Goal: Transaction & Acquisition: Obtain resource

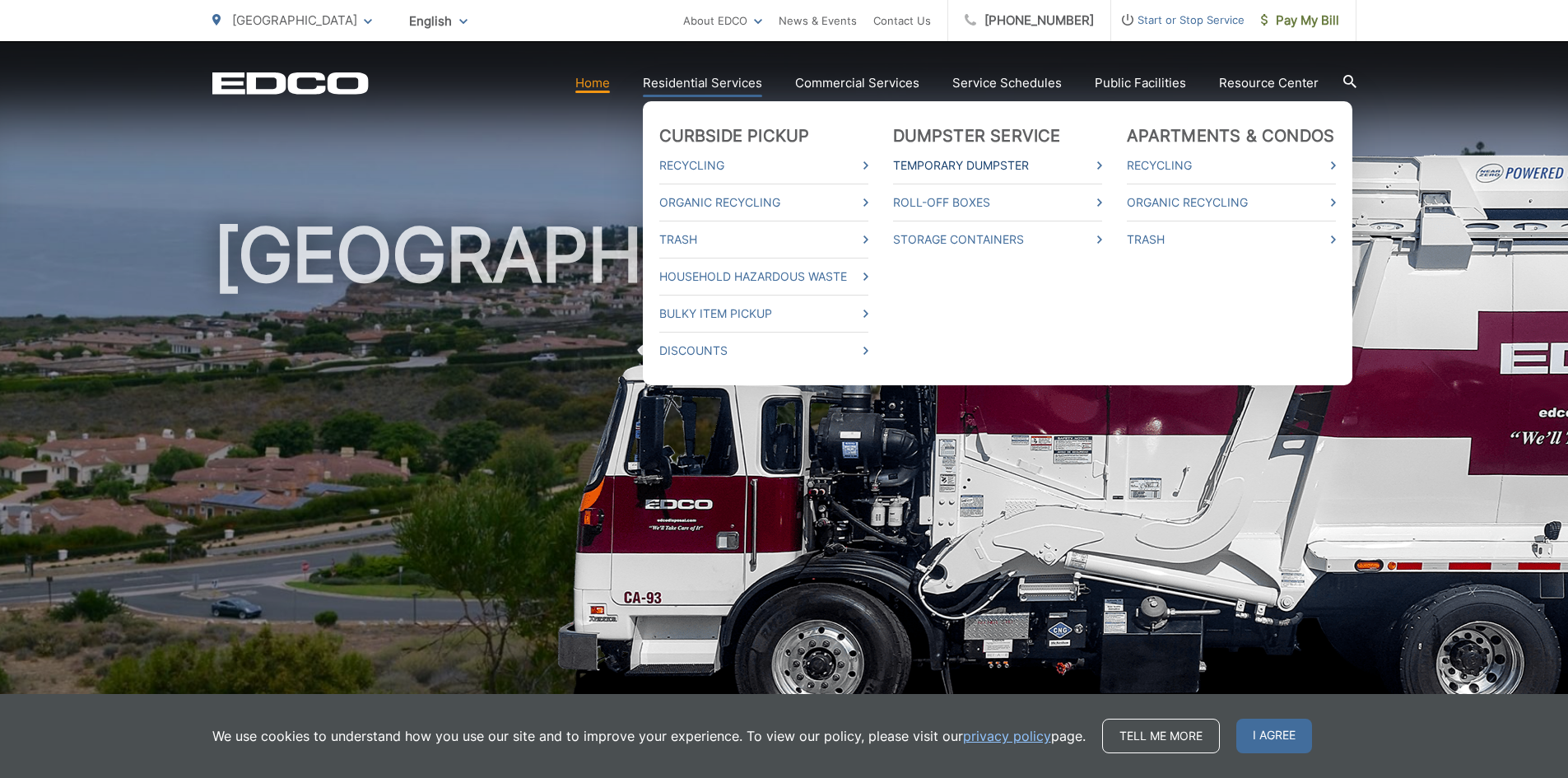
click at [1009, 160] on link "Temporary Dumpster" at bounding box center [997, 166] width 209 height 20
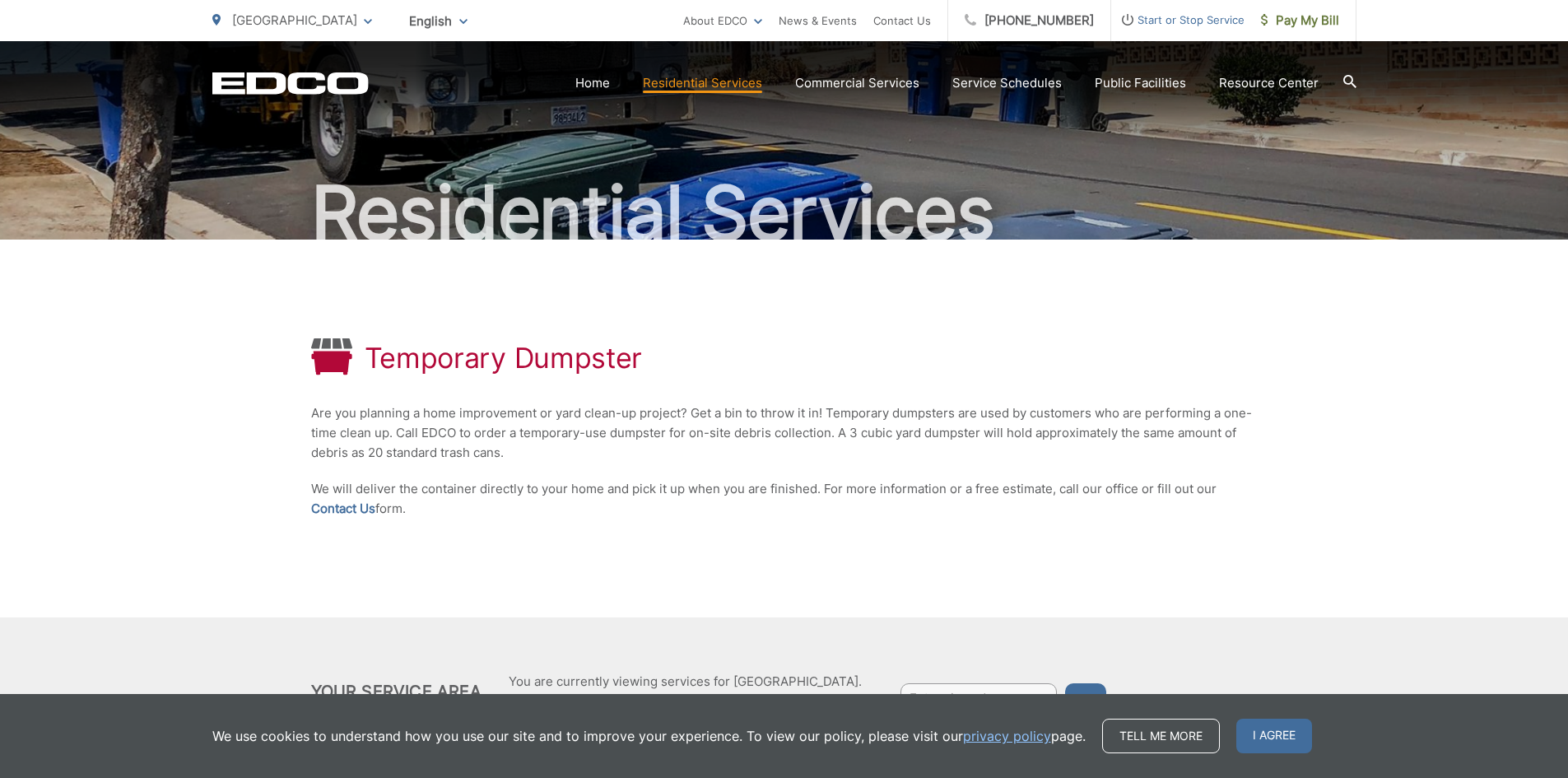
scroll to position [180, 0]
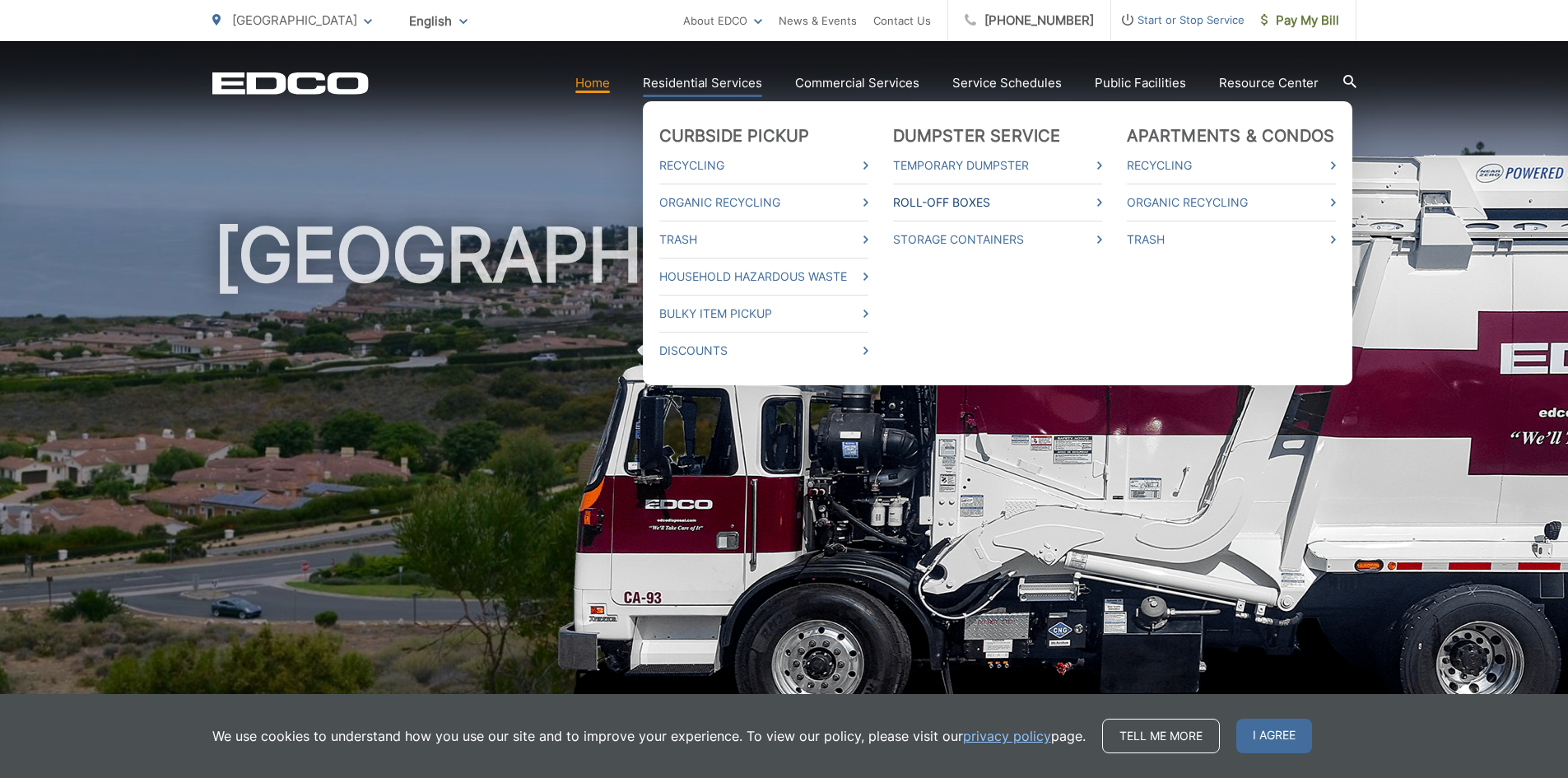
click at [945, 202] on link "Roll-Off Boxes" at bounding box center [997, 203] width 209 height 20
click at [947, 167] on link "Temporary Dumpster" at bounding box center [997, 166] width 209 height 20
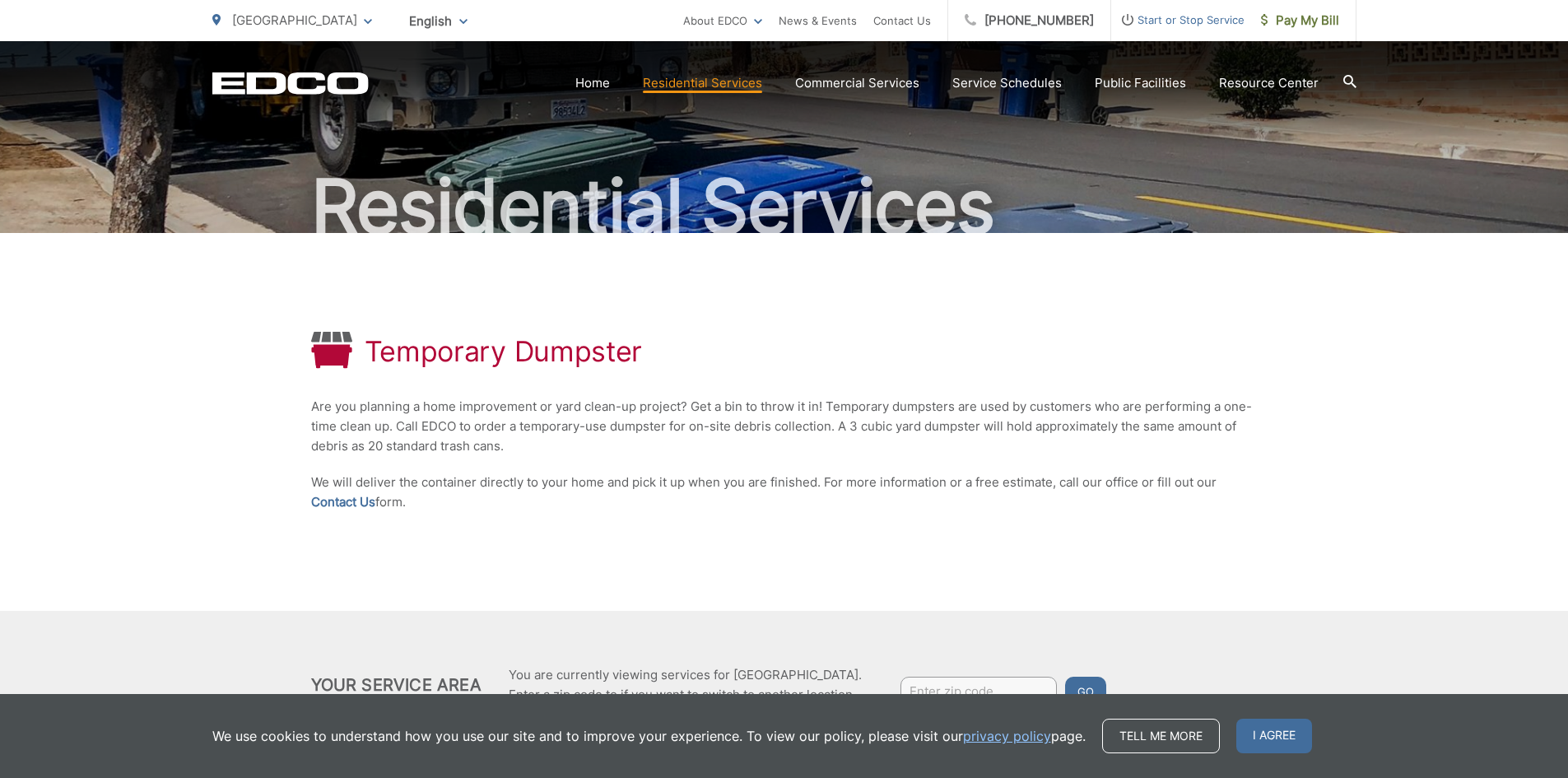
scroll to position [180, 0]
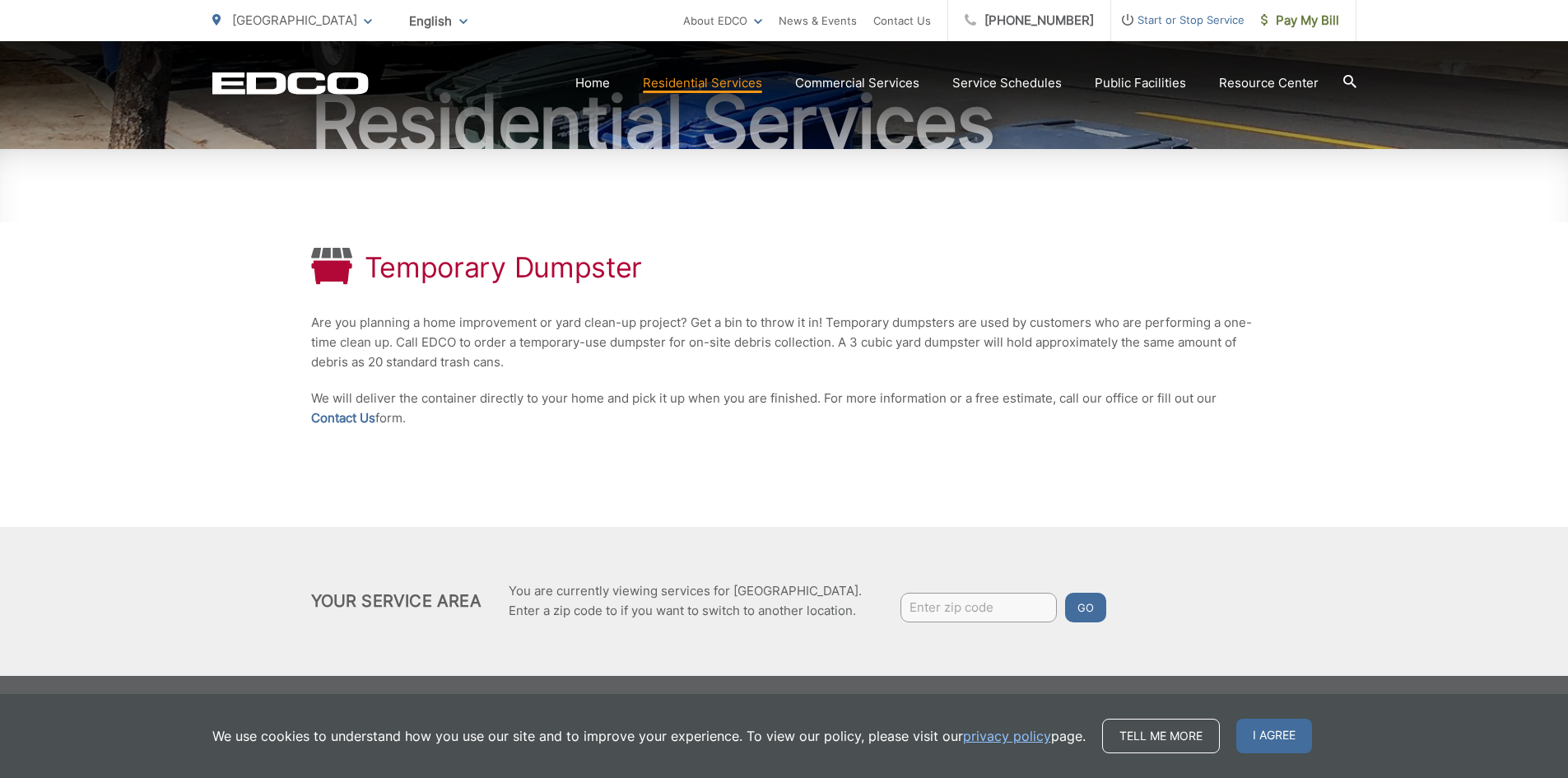
click at [980, 602] on input "Enter zip code" at bounding box center [979, 608] width 157 height 30
type input "90275"
click at [1085, 600] on button "Go" at bounding box center [1085, 608] width 41 height 30
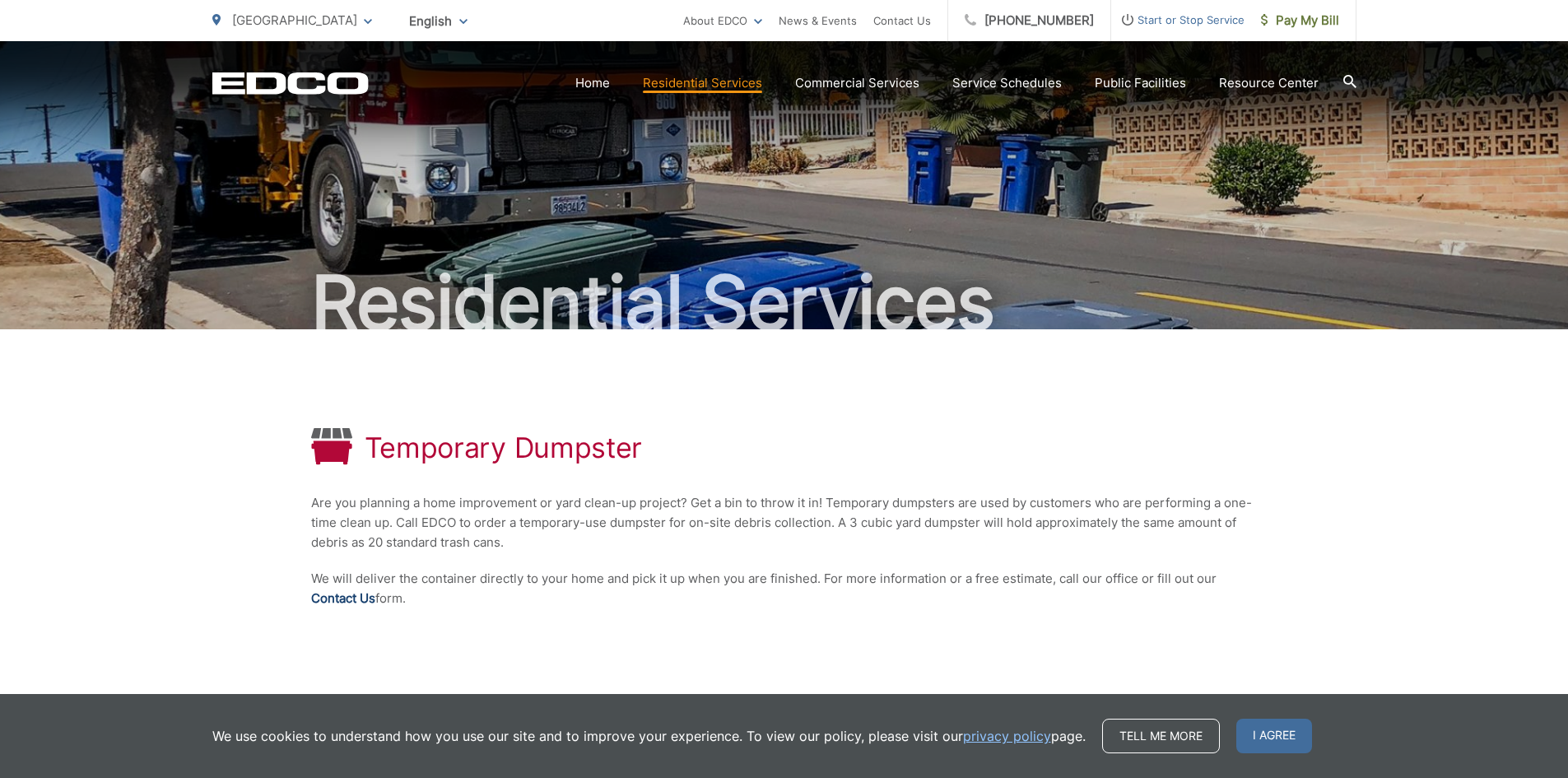
click at [337, 595] on link "Contact Us" at bounding box center [343, 599] width 64 height 20
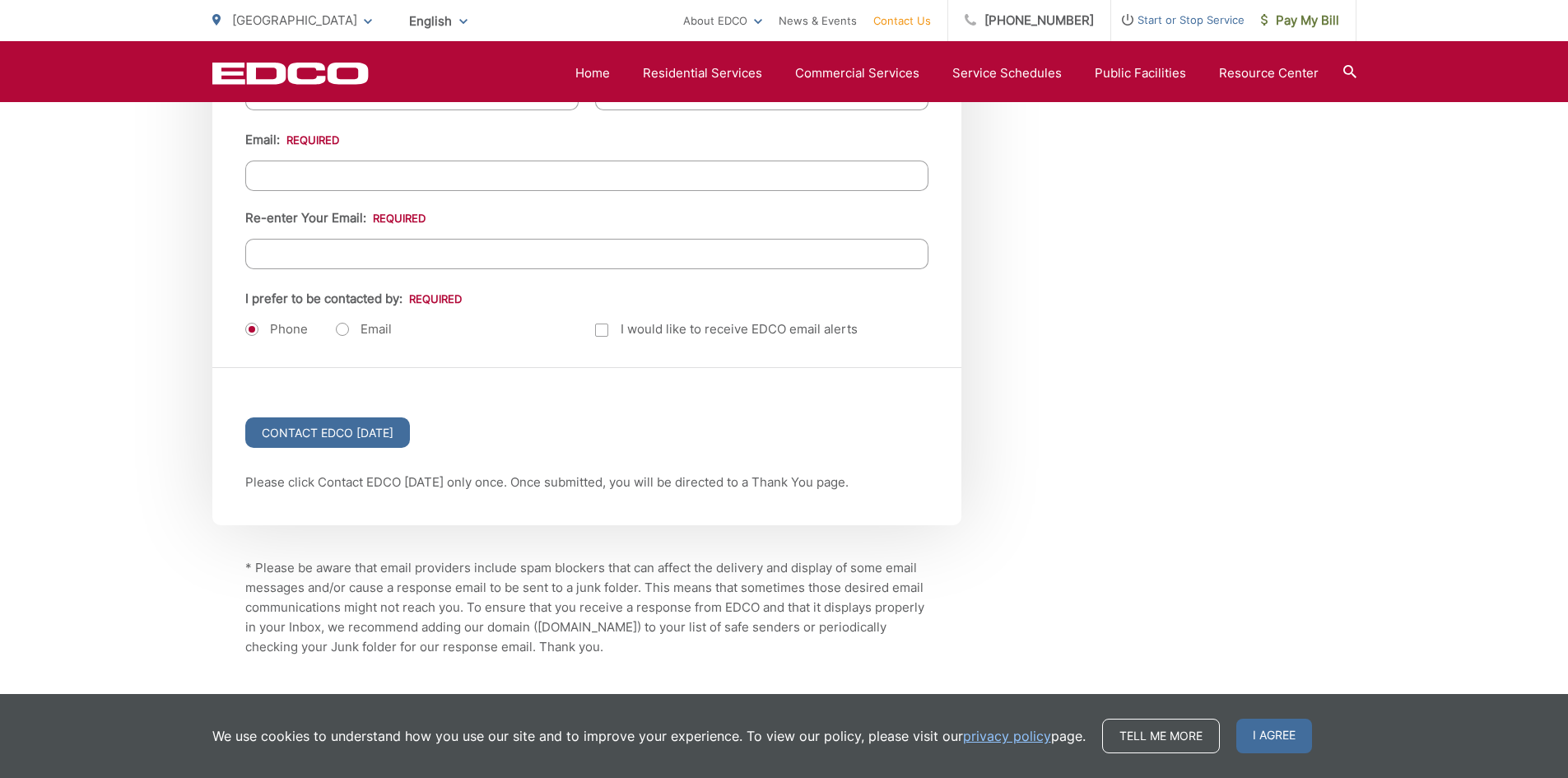
scroll to position [2190, 0]
